Goal: Communication & Community: Answer question/provide support

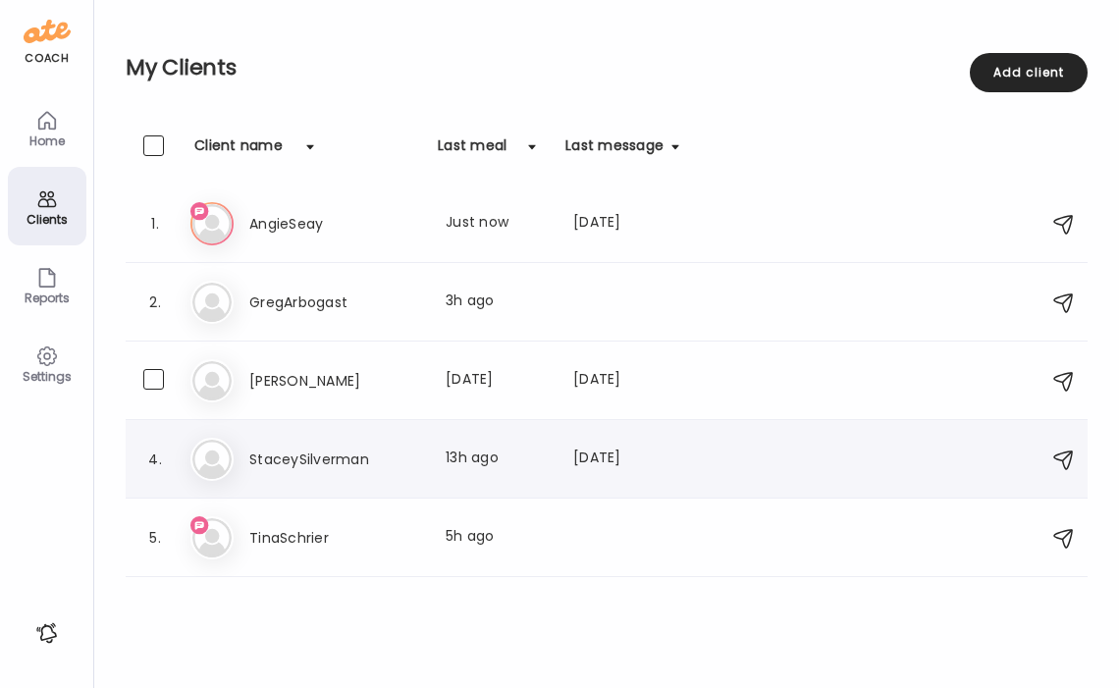
scroll to position [0, 320]
click at [349, 456] on h3 "StaceySilverman" at bounding box center [335, 460] width 173 height 24
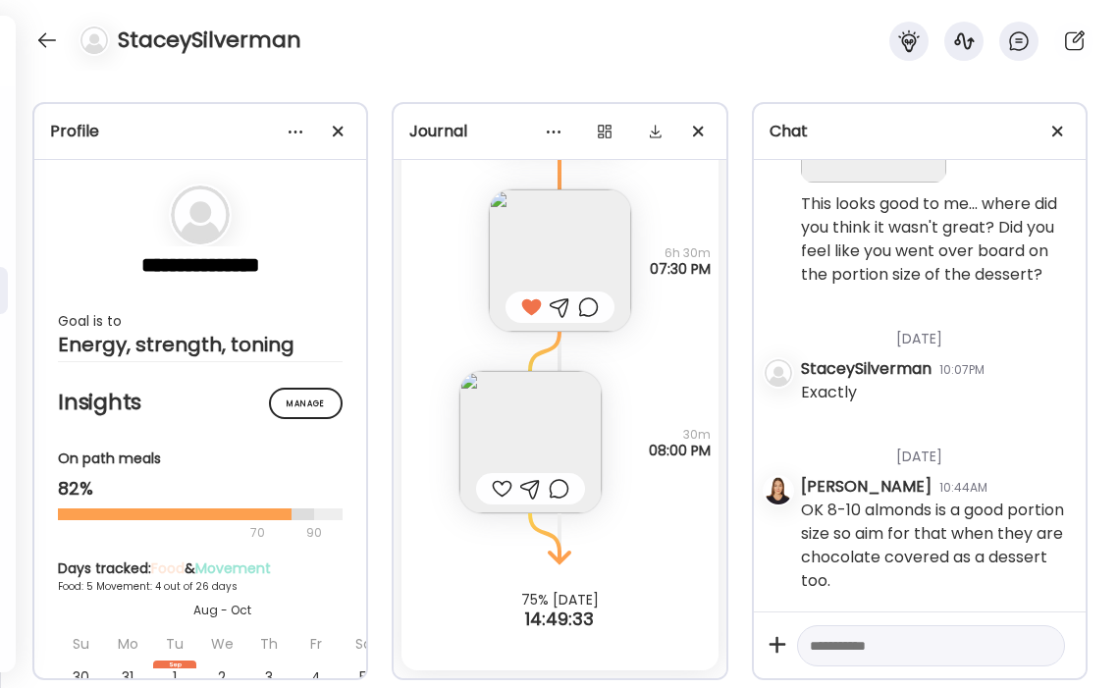
scroll to position [72585, 0]
click at [45, 35] on div at bounding box center [46, 40] width 31 height 31
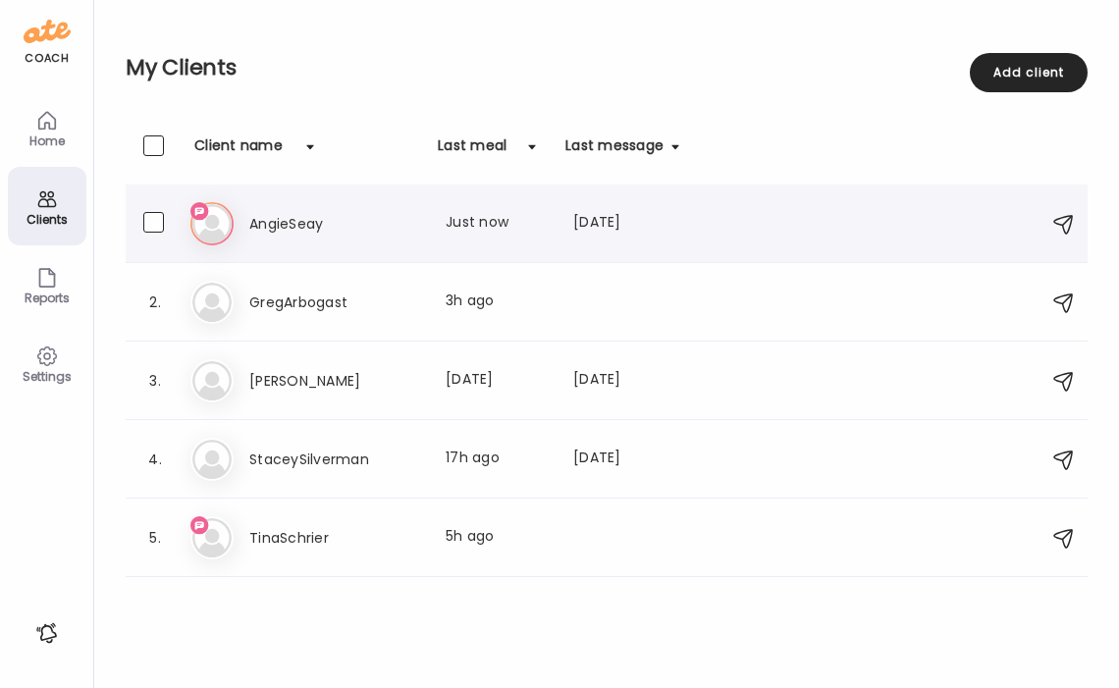
click at [318, 204] on div "An AngieSeay Last meal: Just now Last message: [DATE] Thanks I saw the email on…" at bounding box center [609, 223] width 838 height 43
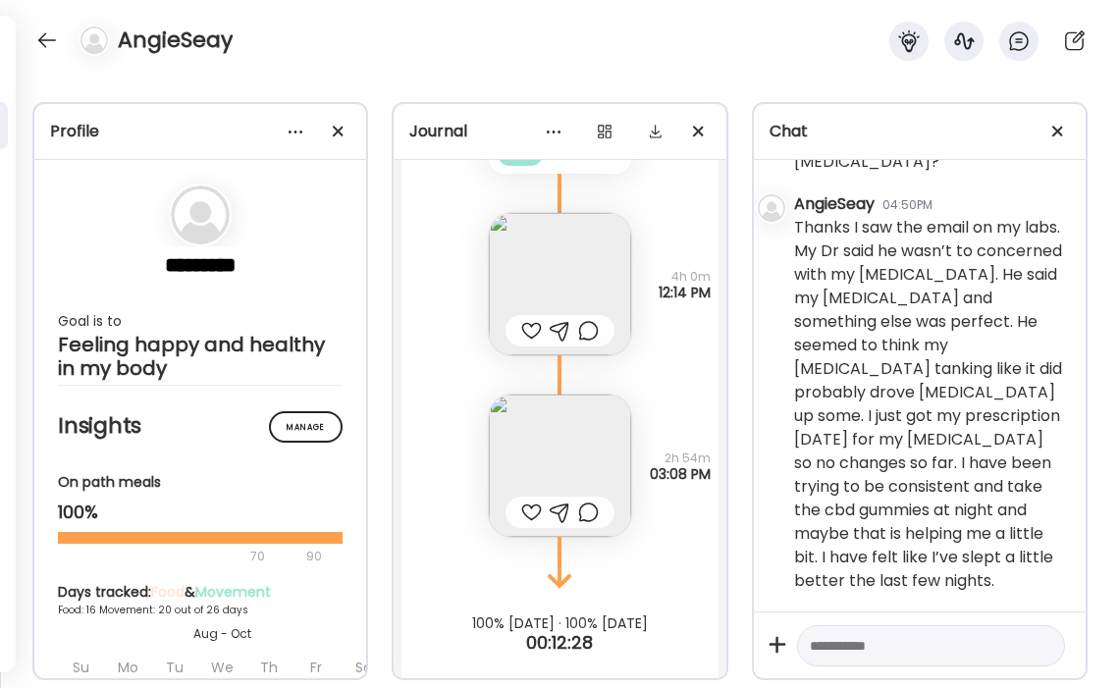
scroll to position [230011, 0]
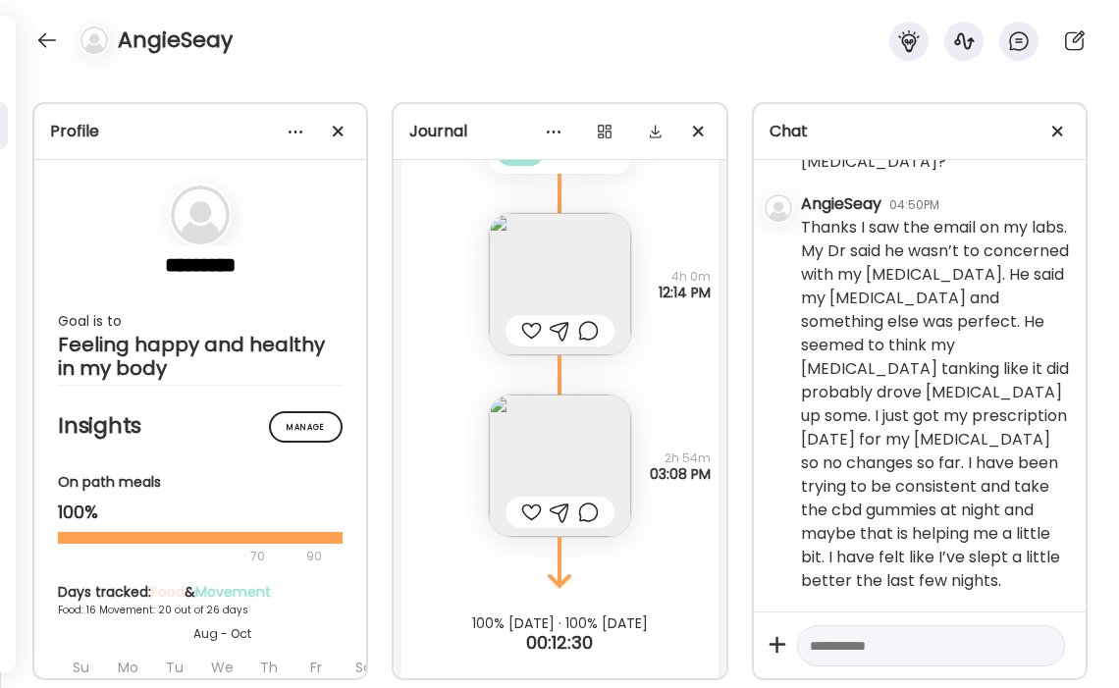
click at [933, 642] on textarea at bounding box center [913, 646] width 207 height 24
click at [898, 640] on textarea at bounding box center [913, 646] width 207 height 24
click at [897, 649] on textarea "**********" at bounding box center [913, 622] width 207 height 71
drag, startPoint x: 895, startPoint y: 651, endPoint x: 809, endPoint y: 653, distance: 86.4
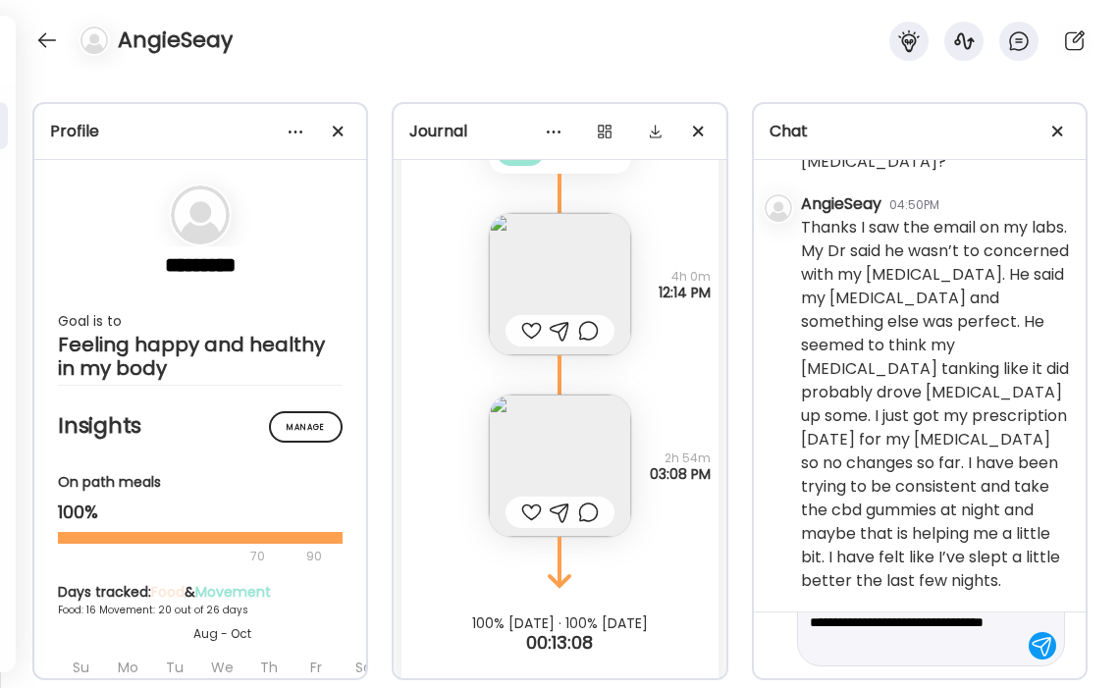
click at [810, 653] on textarea "**********" at bounding box center [913, 622] width 207 height 71
click at [909, 652] on textarea "**********" at bounding box center [913, 610] width 207 height 94
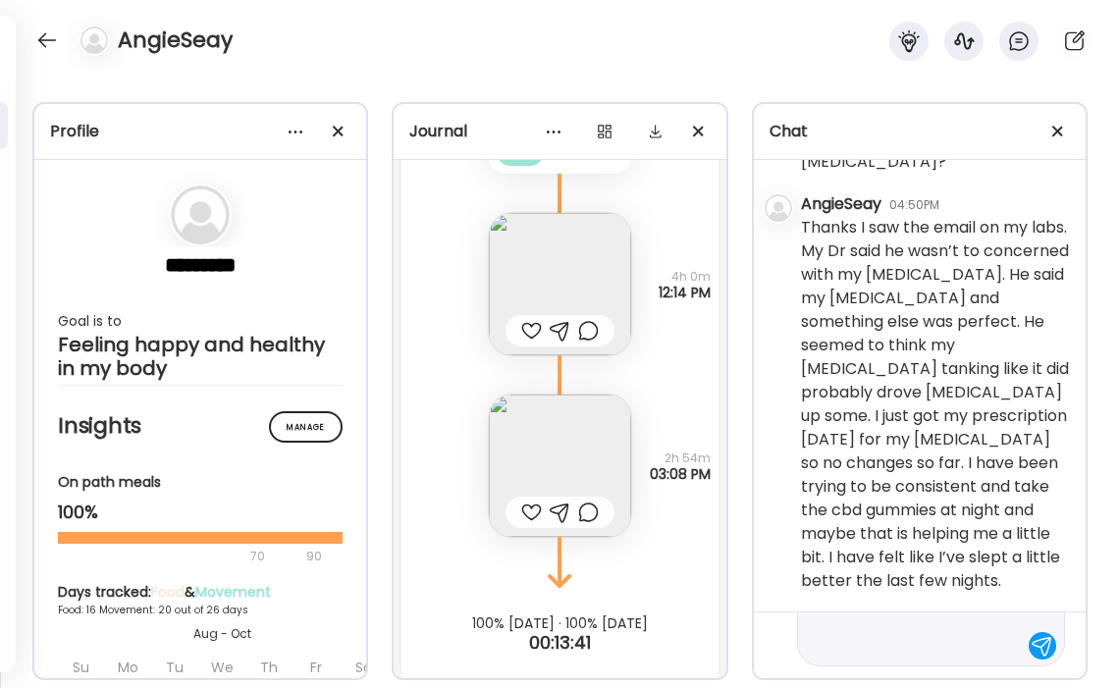
drag, startPoint x: 962, startPoint y: 650, endPoint x: 898, endPoint y: 650, distance: 63.8
click at [898, 650] on textarea "**********" at bounding box center [913, 586] width 207 height 141
type textarea "**********"
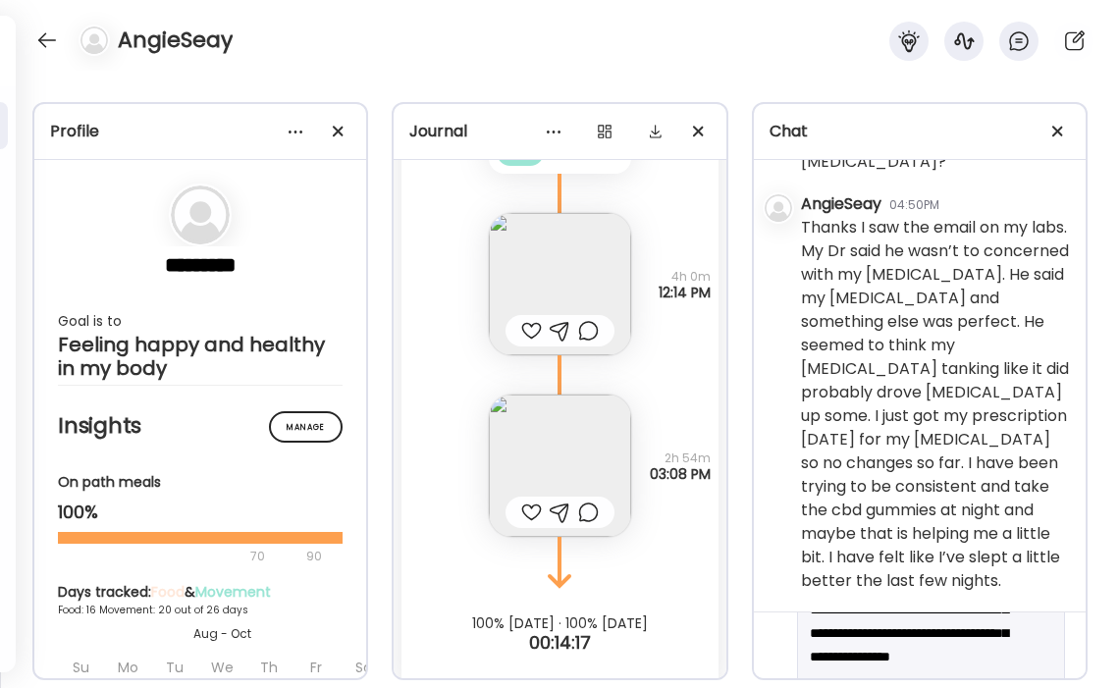
scroll to position [0, 0]
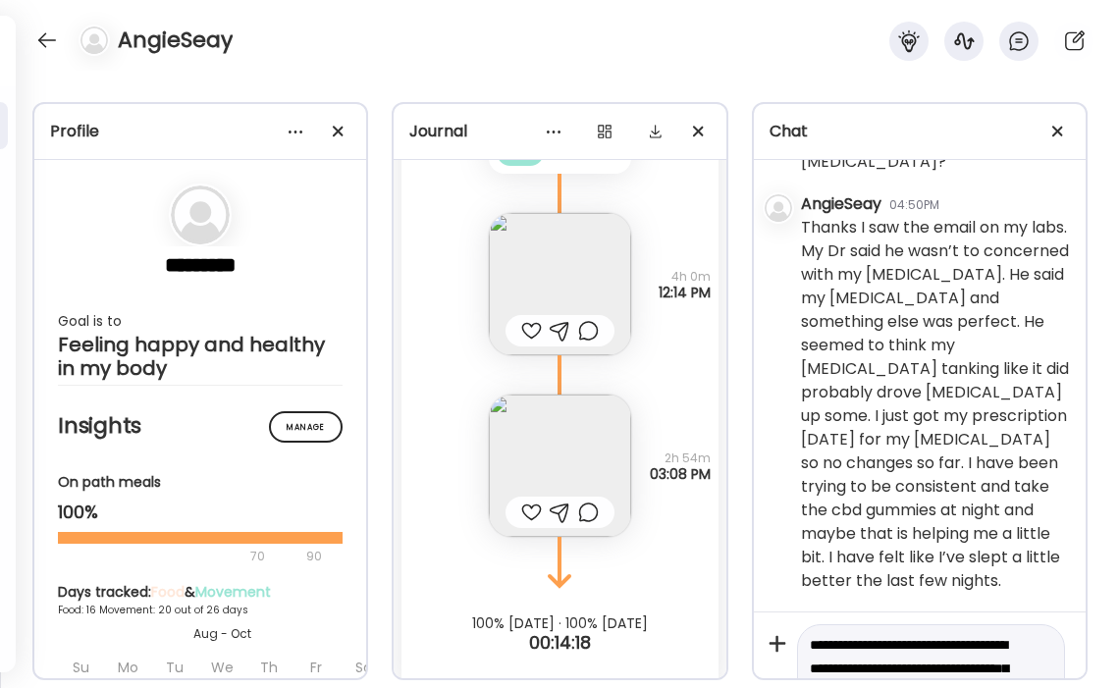
drag, startPoint x: 918, startPoint y: 642, endPoint x: 781, endPoint y: 607, distance: 140.9
click at [781, 607] on div "[DATE] - [DATE] [PERSON_NAME] 03:54PM Hi [PERSON_NAME], I'm looking forward to …" at bounding box center [920, 447] width 332 height 574
paste textarea "**********"
type textarea "**********"
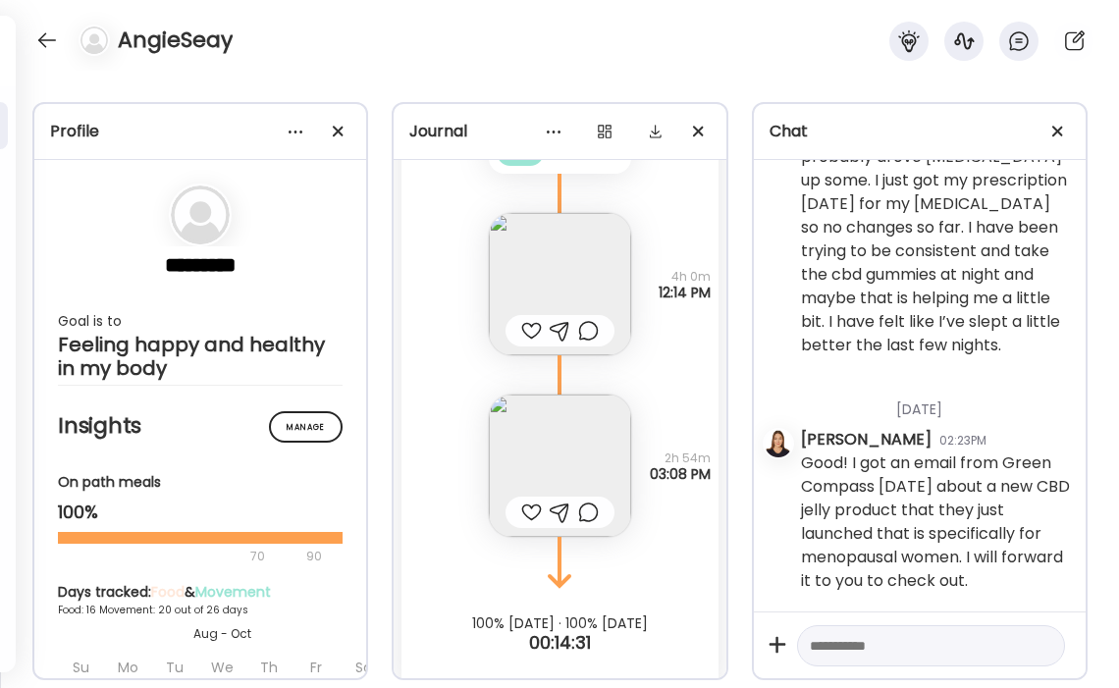
scroll to position [230248, 0]
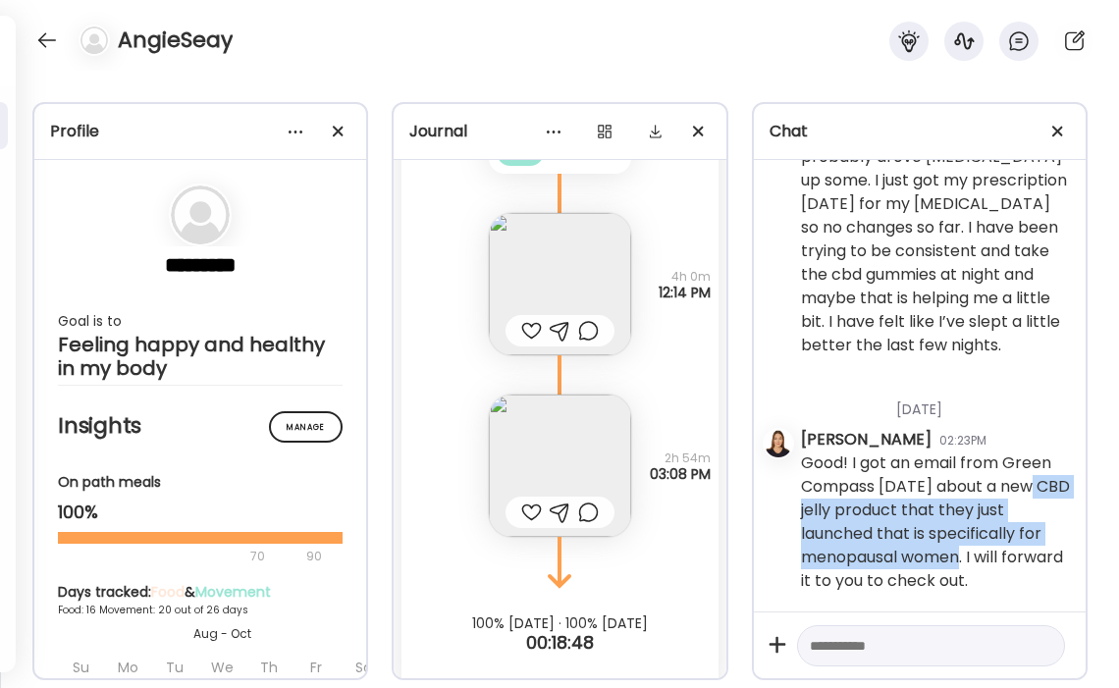
drag, startPoint x: 1036, startPoint y: 485, endPoint x: 968, endPoint y: 558, distance: 99.3
click at [968, 558] on div "Good! I got an email from Green Compass [DATE] about a new CBD jelly product th…" at bounding box center [935, 522] width 269 height 141
copy div "CBD jelly product that they just launched that is specifically for menopausal w…"
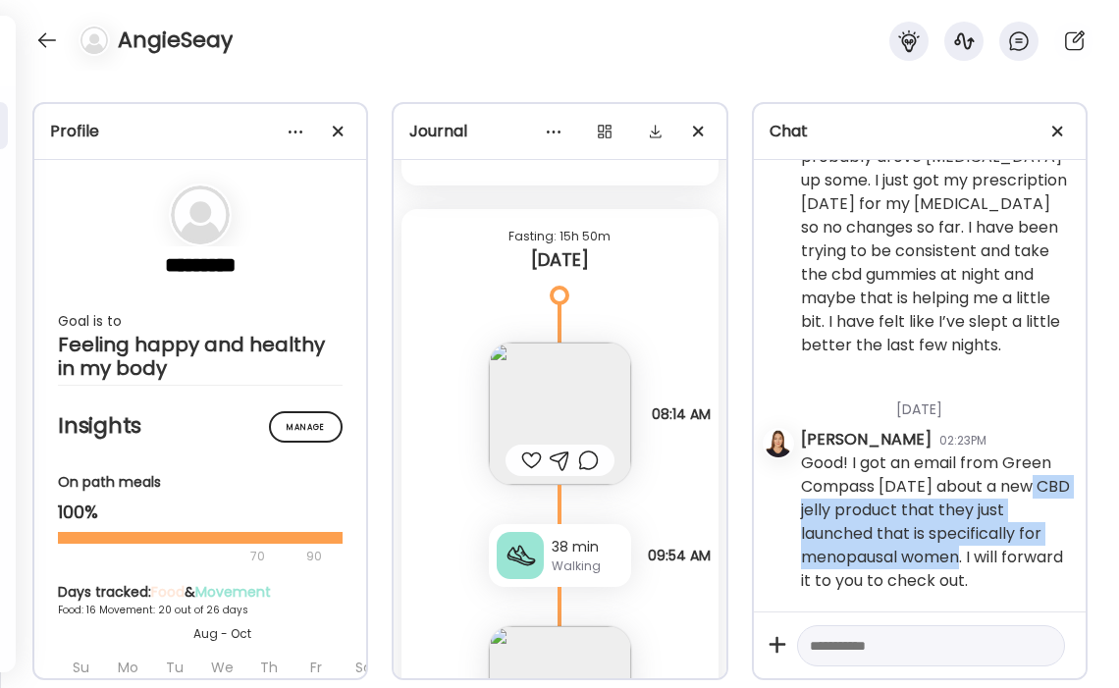
scroll to position [24125, 0]
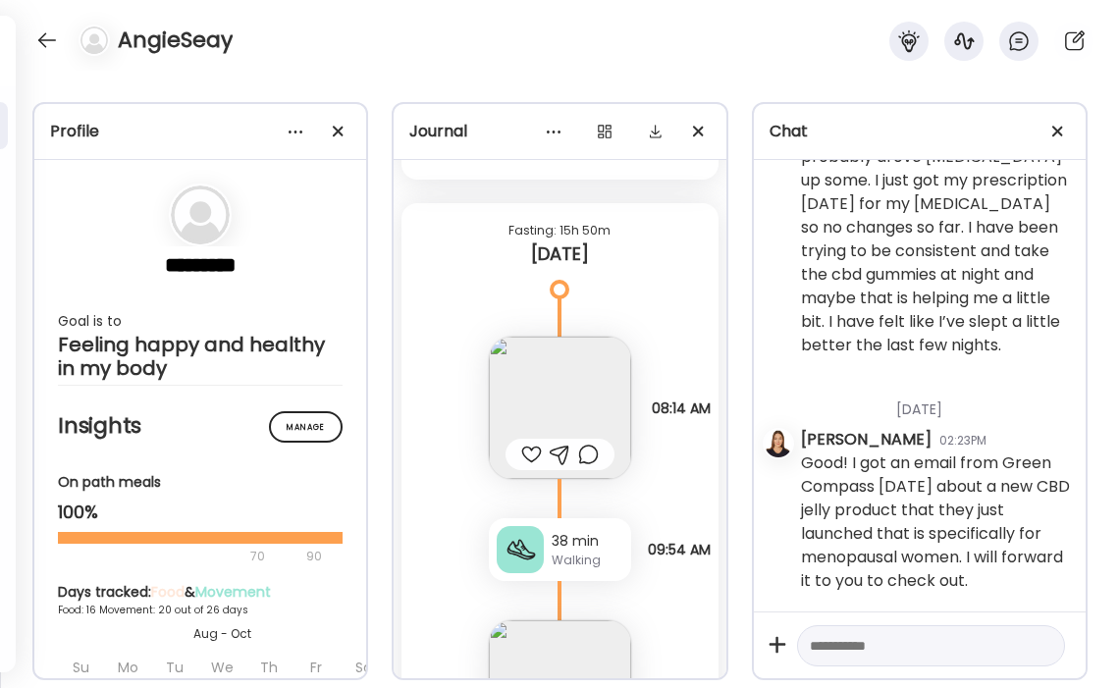
click at [529, 443] on div at bounding box center [531, 455] width 21 height 24
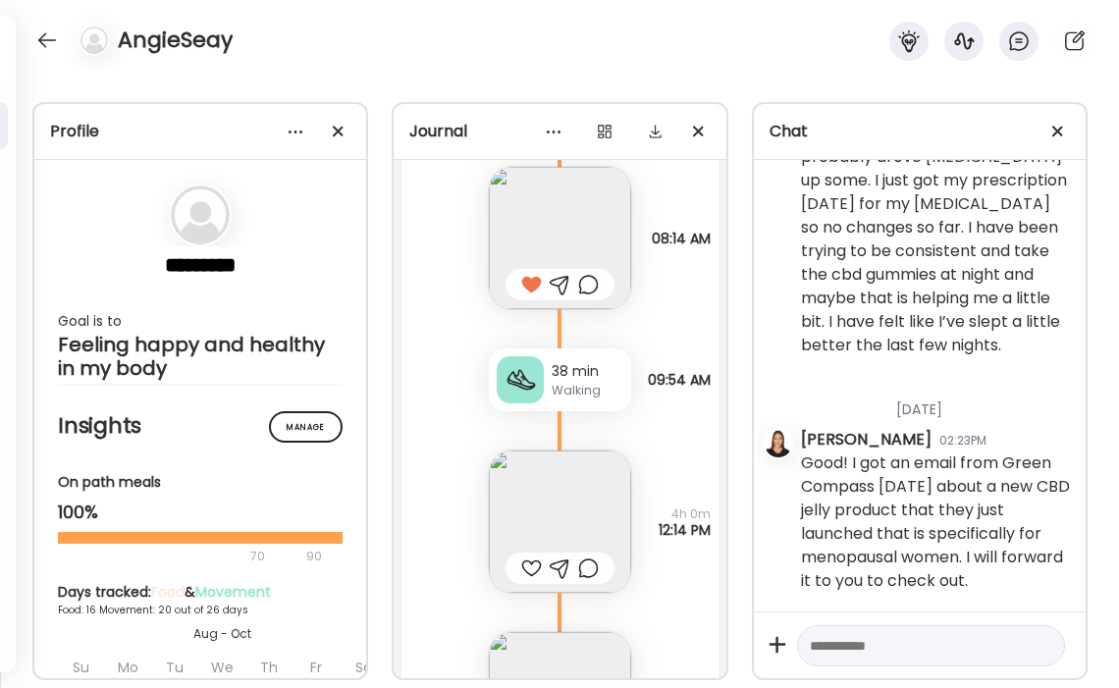
scroll to position [230248, 0]
click at [540, 477] on img at bounding box center [560, 522] width 142 height 142
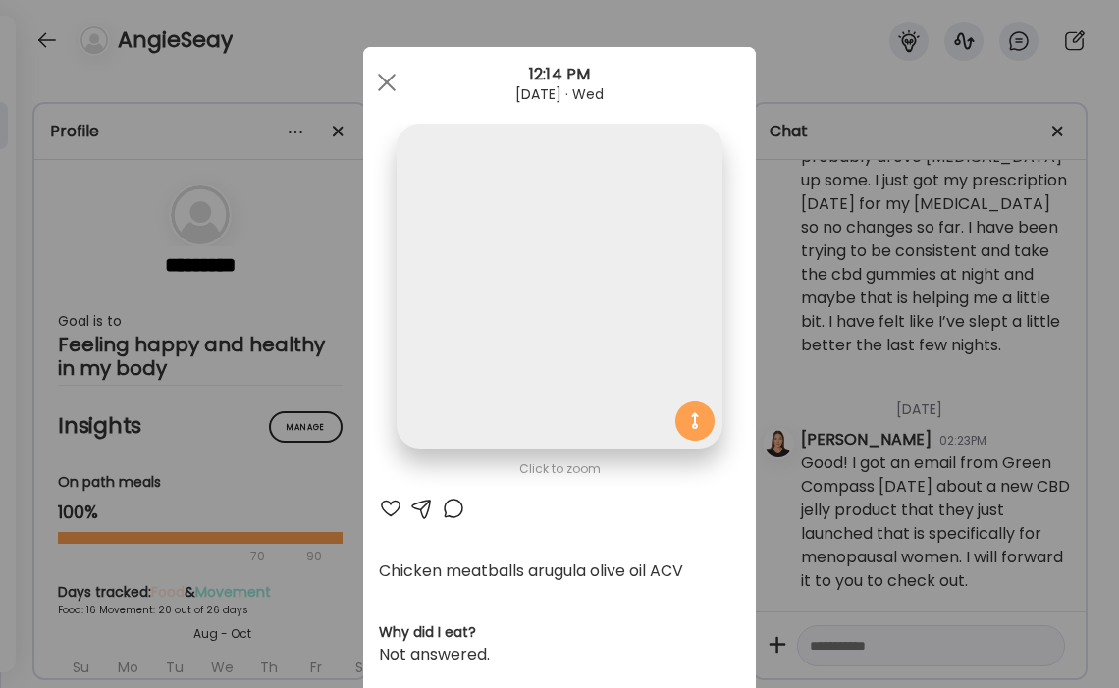
scroll to position [0, 0]
click at [393, 508] on div at bounding box center [391, 509] width 24 height 24
click at [391, 87] on span at bounding box center [387, 83] width 18 height 18
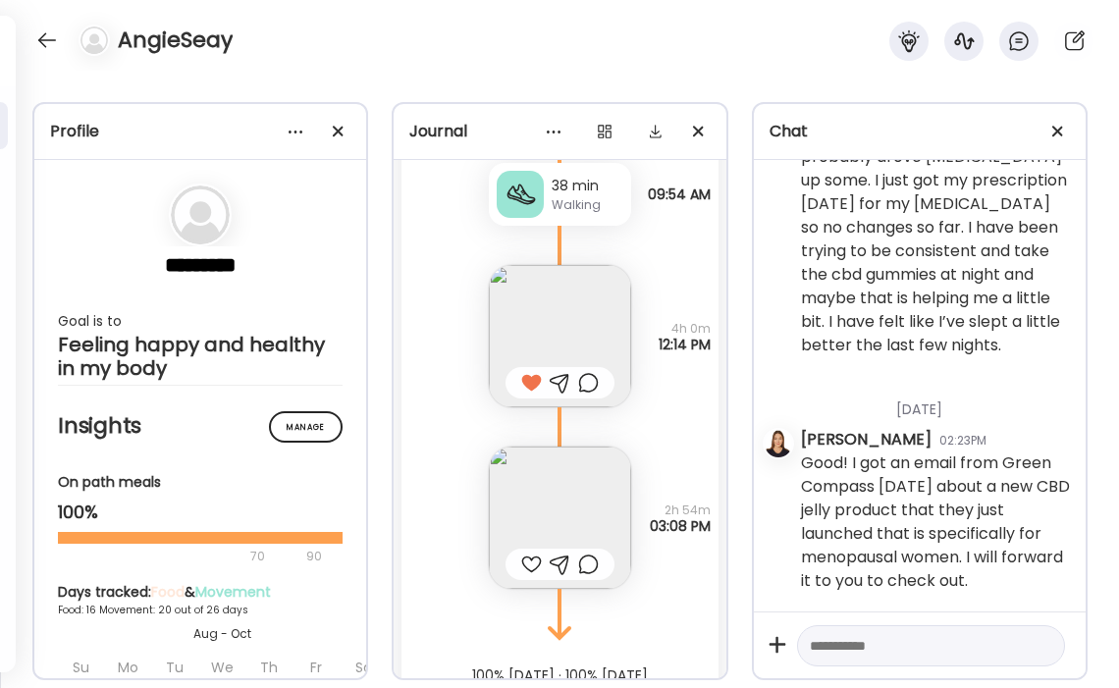
scroll to position [24487, 0]
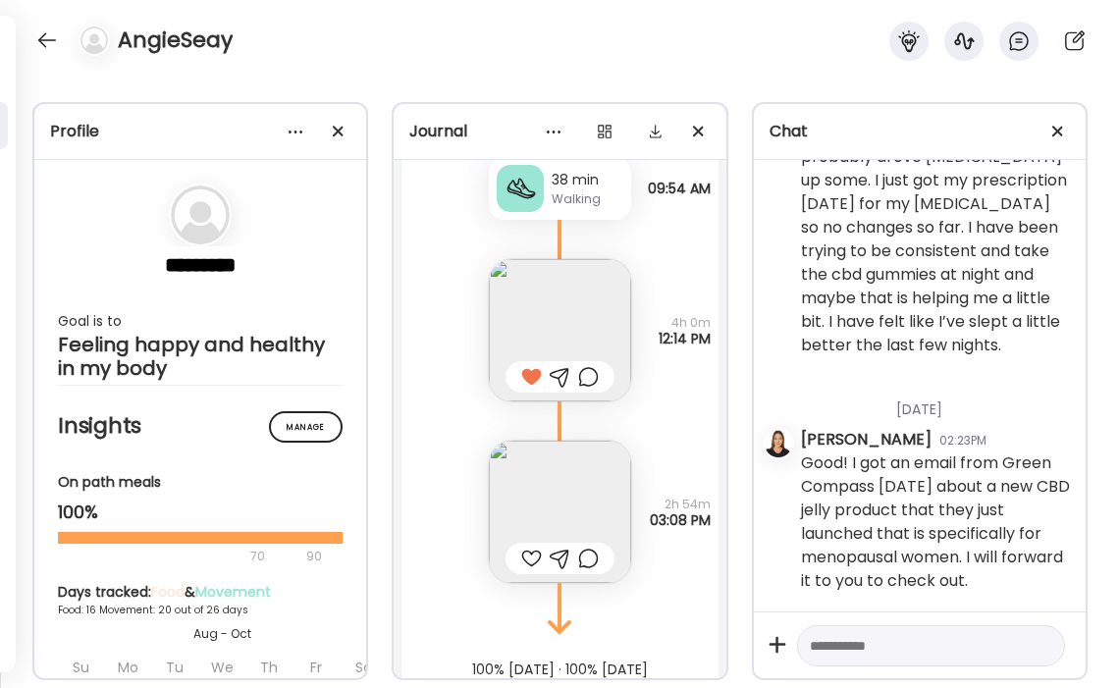
click at [569, 466] on img at bounding box center [560, 512] width 142 height 142
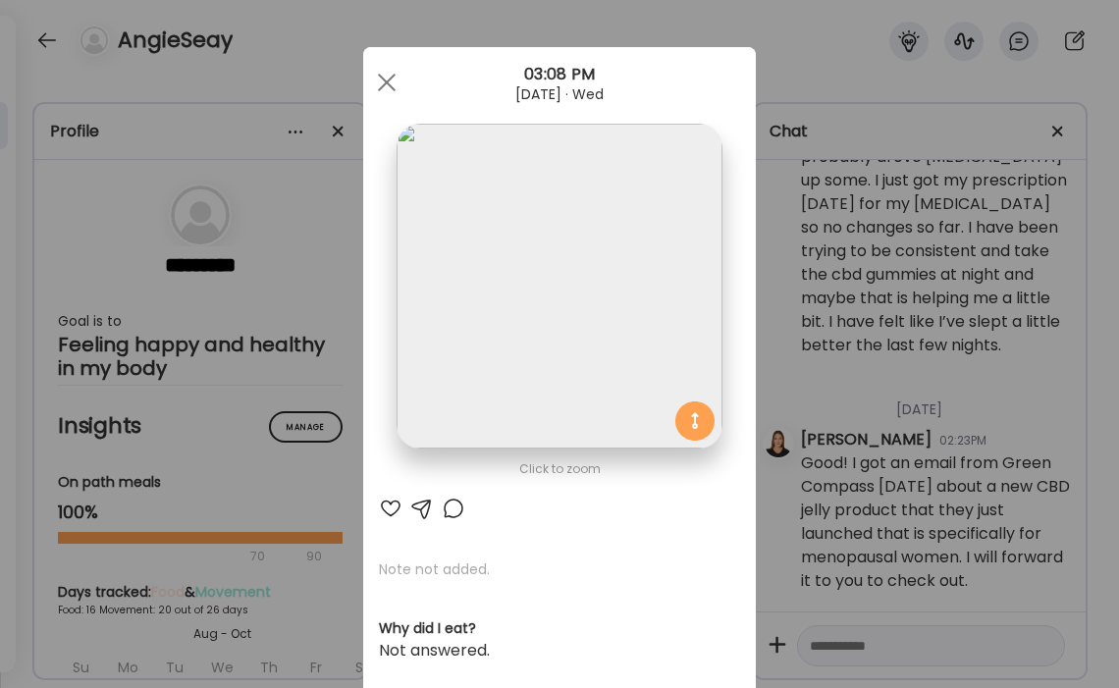
click at [384, 508] on div at bounding box center [391, 509] width 24 height 24
click at [382, 86] on span at bounding box center [387, 83] width 18 height 18
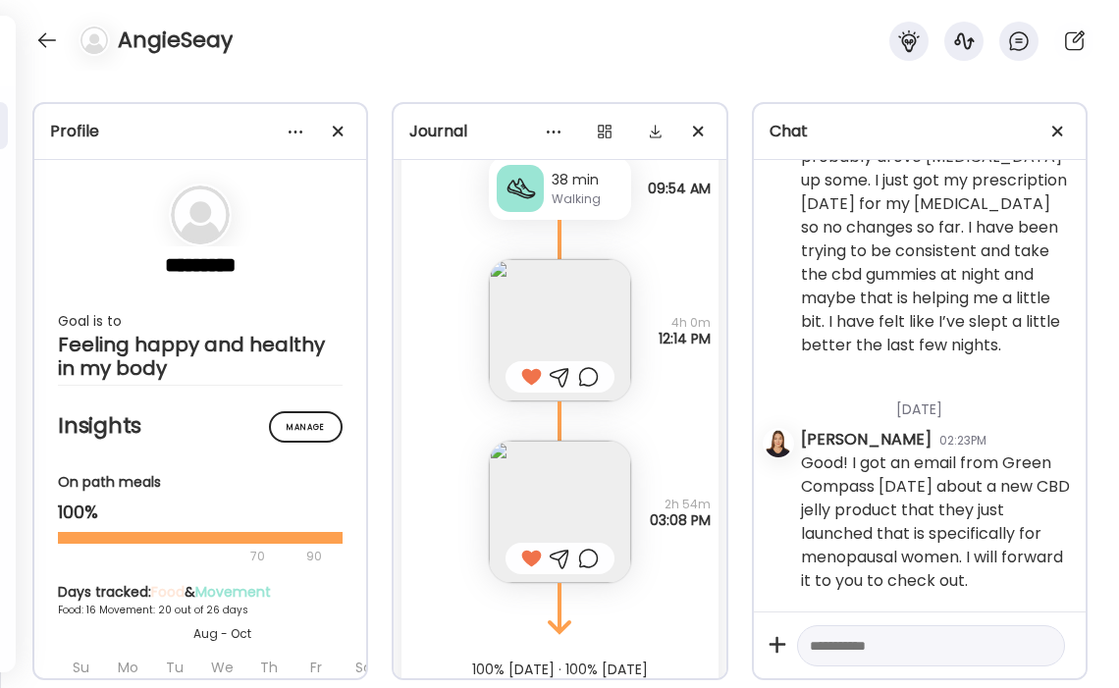
scroll to position [24533, 0]
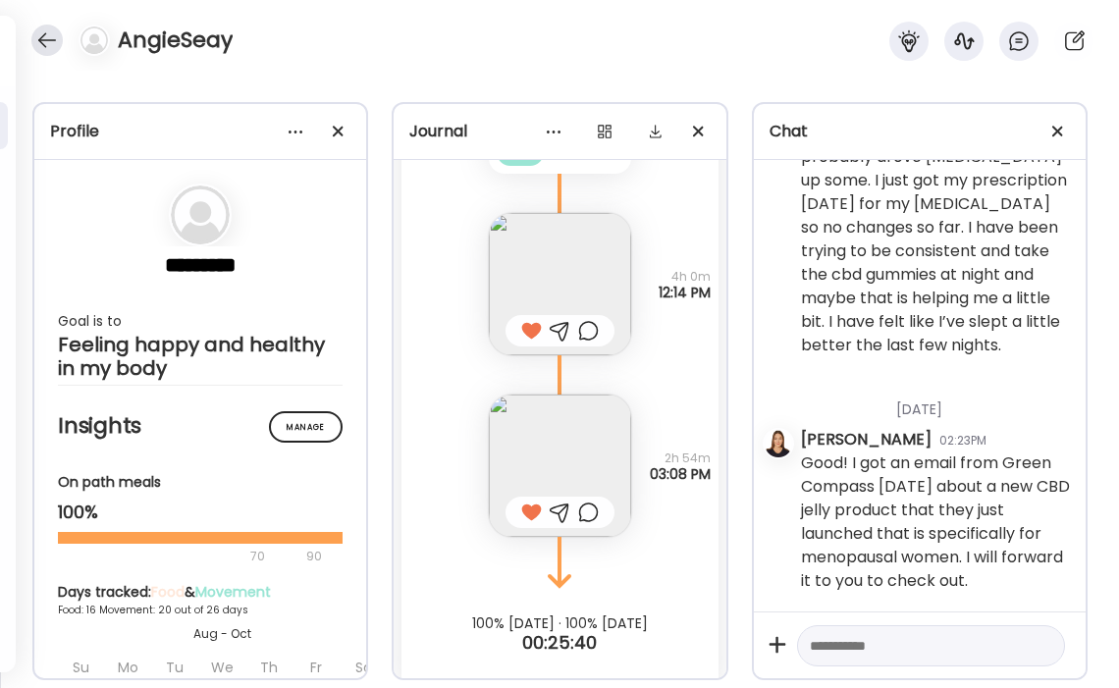
click at [53, 39] on div at bounding box center [46, 40] width 31 height 31
